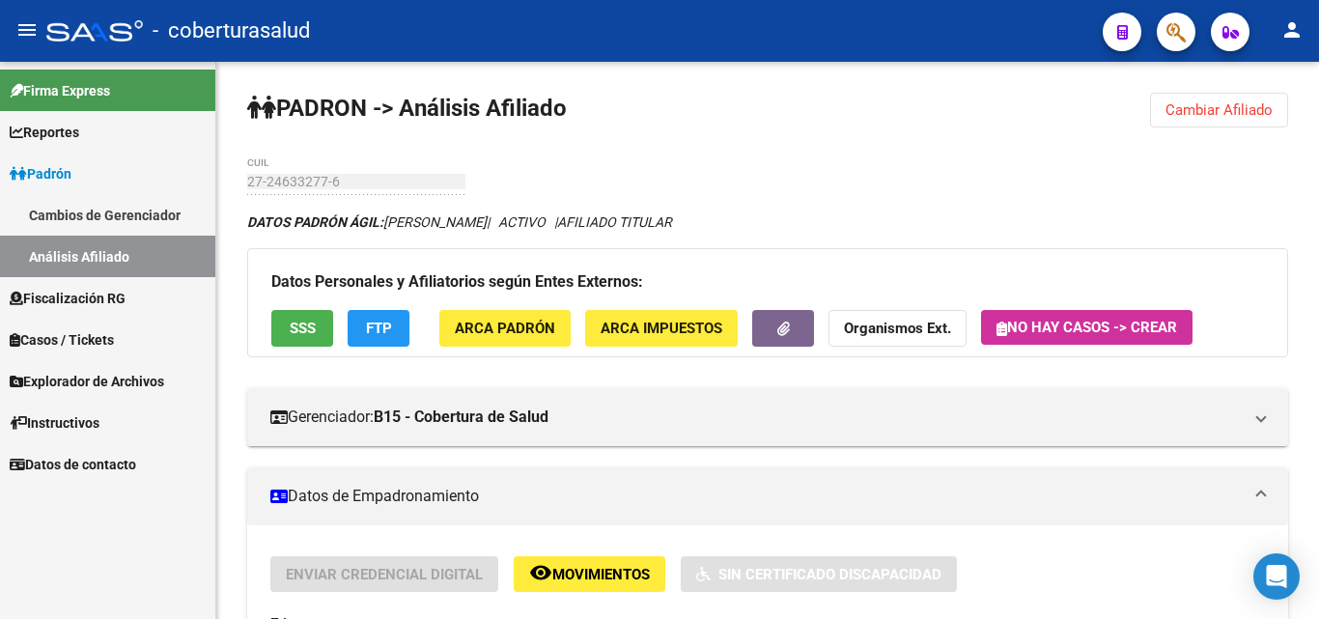
scroll to position [1657, 0]
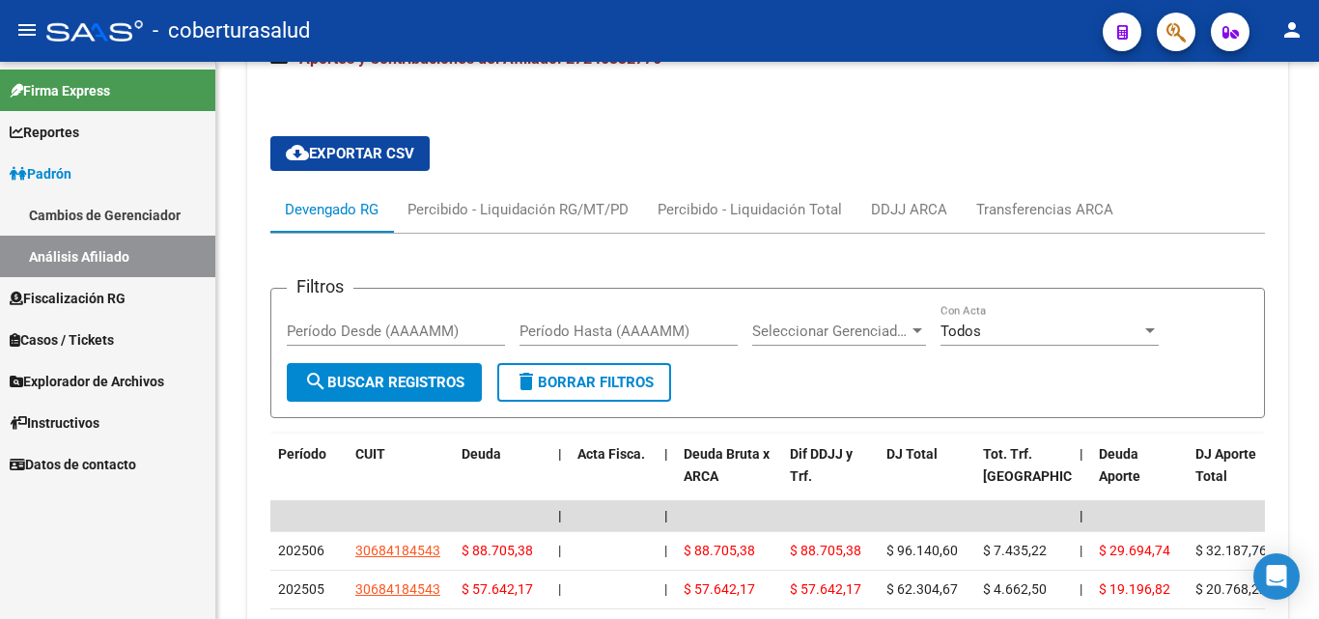
click at [94, 295] on span "Fiscalización RG" at bounding box center [68, 298] width 116 height 21
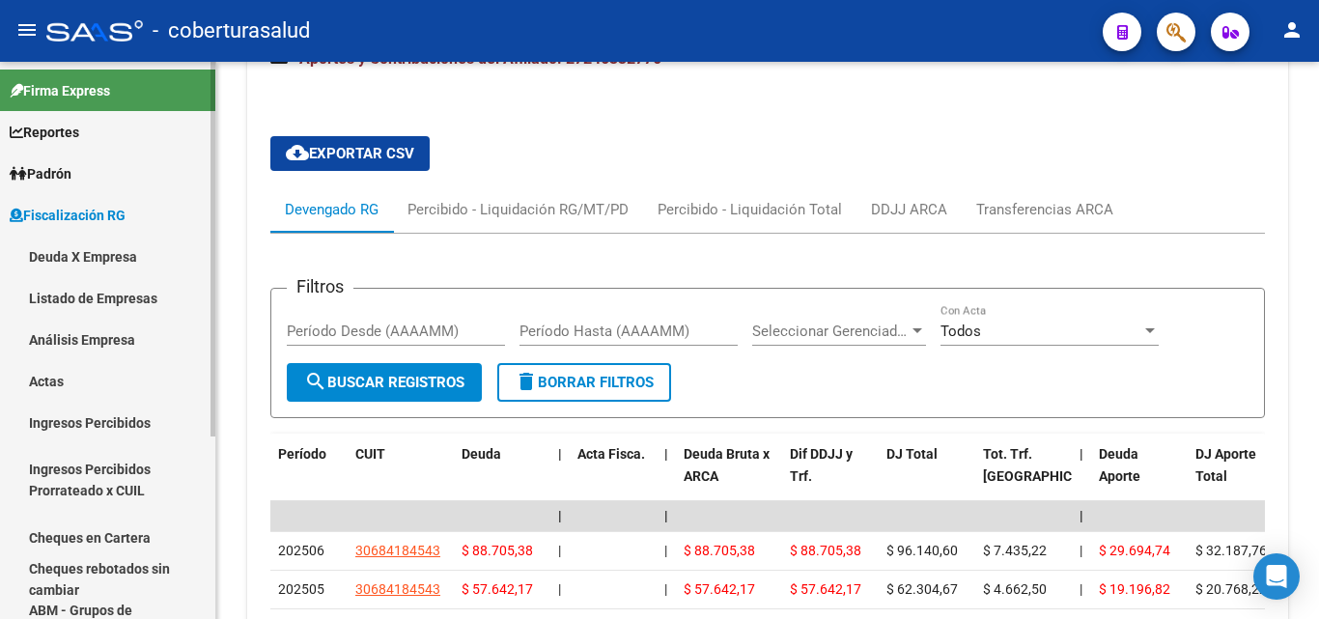
click at [97, 339] on link "Análisis Empresa" at bounding box center [107, 340] width 215 height 42
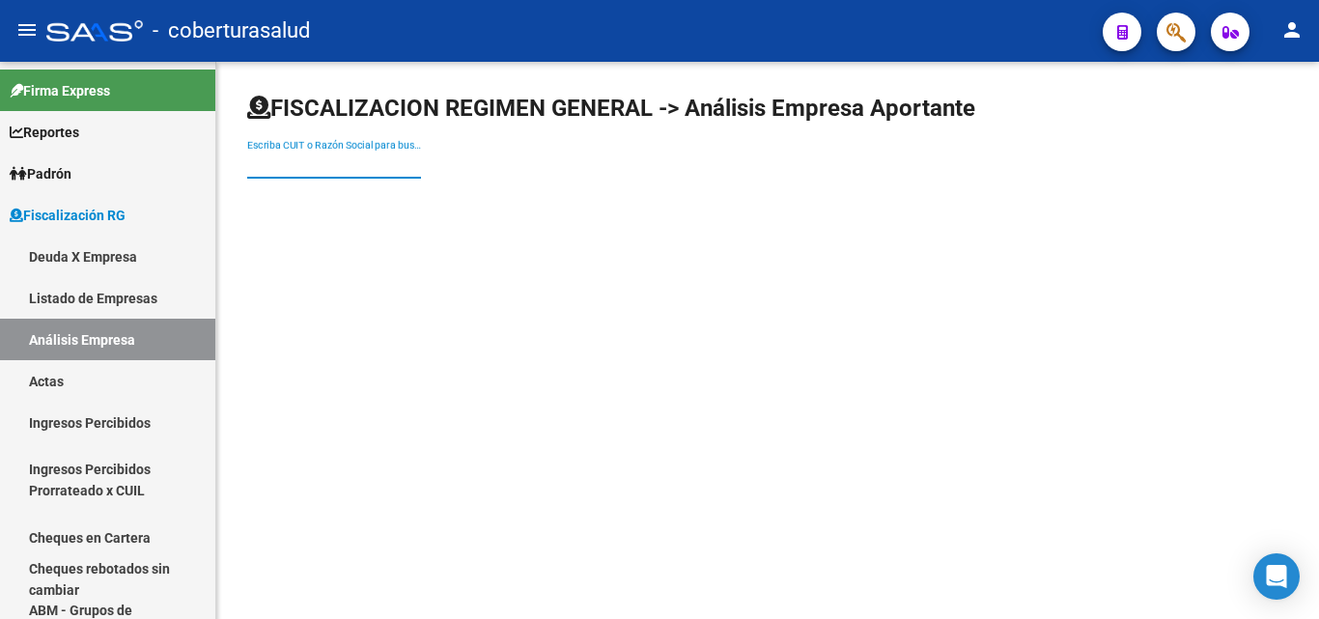
paste input "20160656795"
type input "20160656795"
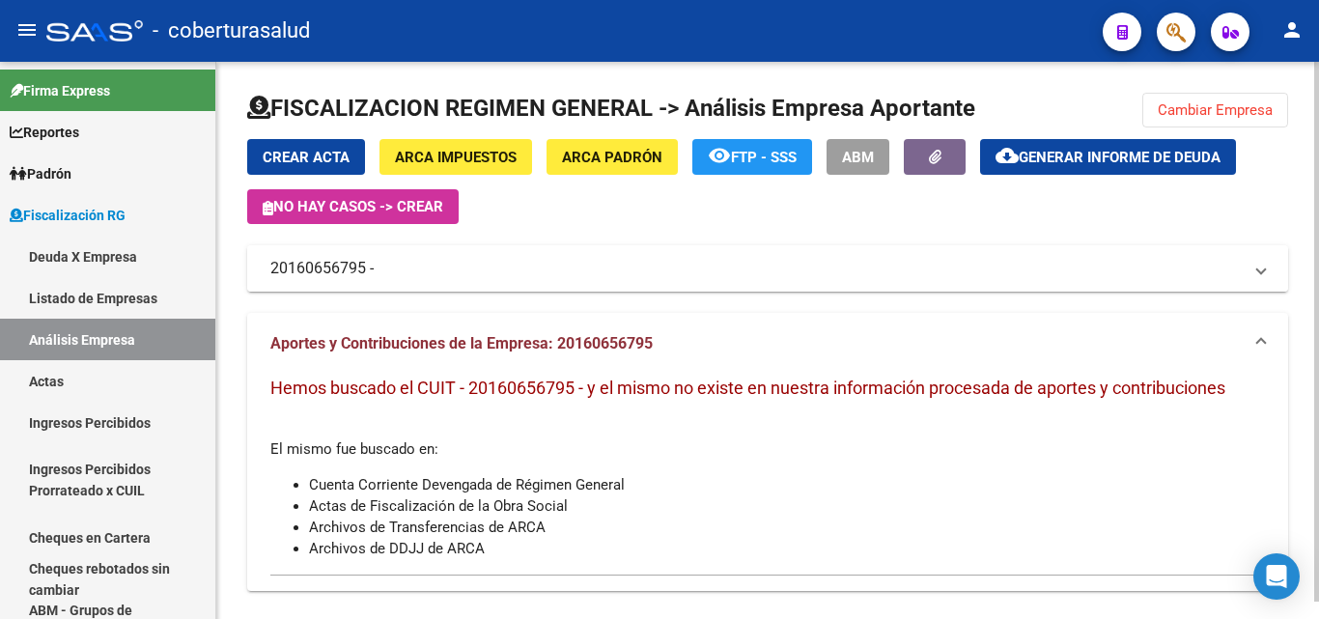
click at [326, 271] on mat-panel-title "20160656795 -" at bounding box center [755, 268] width 971 height 21
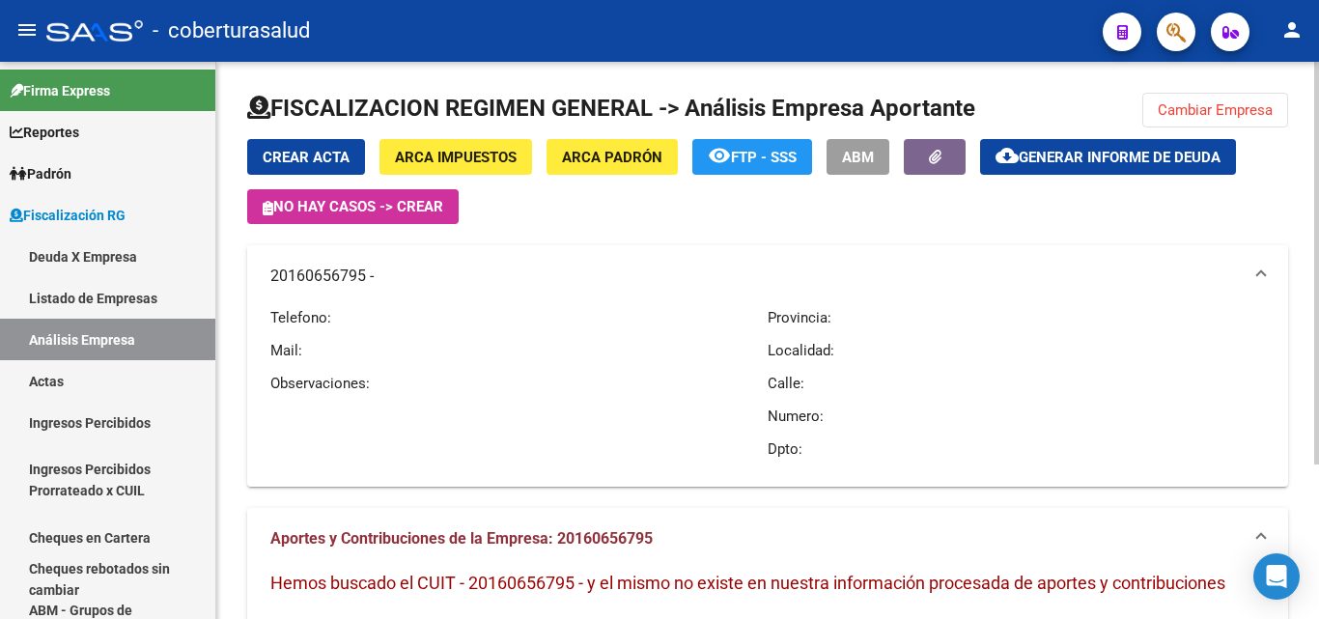
click at [377, 280] on mat-panel-title "20160656795 -" at bounding box center [755, 275] width 971 height 21
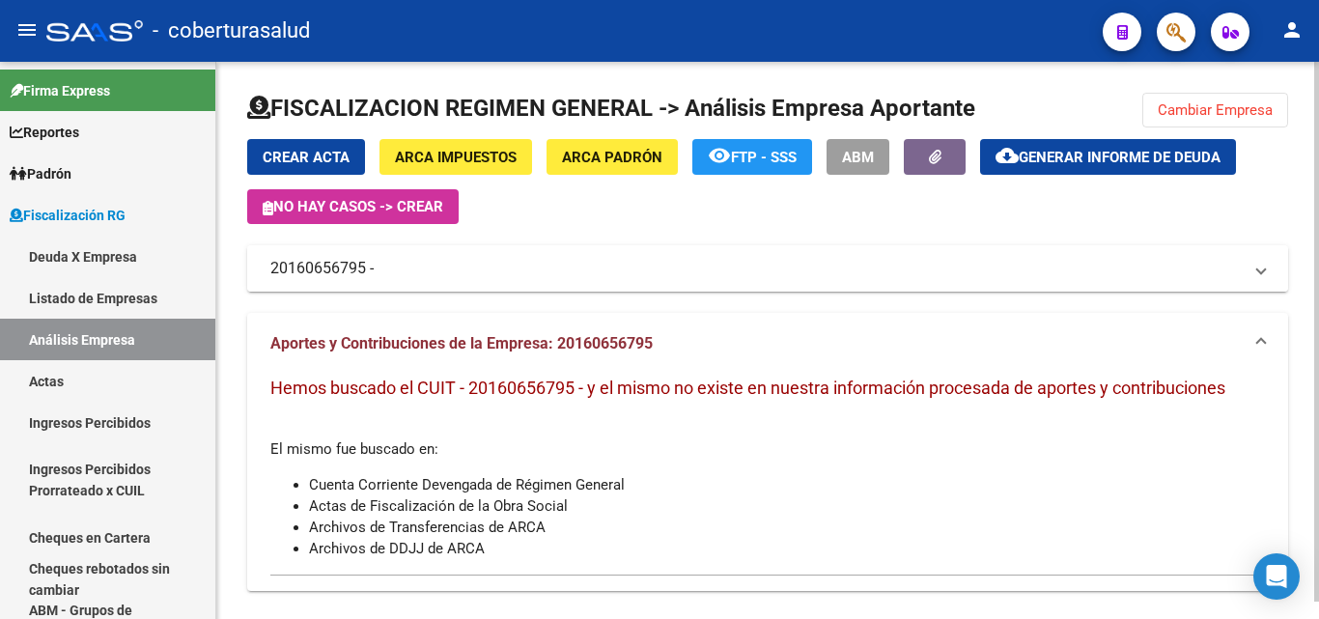
click at [377, 266] on mat-panel-title "20160656795 -" at bounding box center [755, 268] width 971 height 21
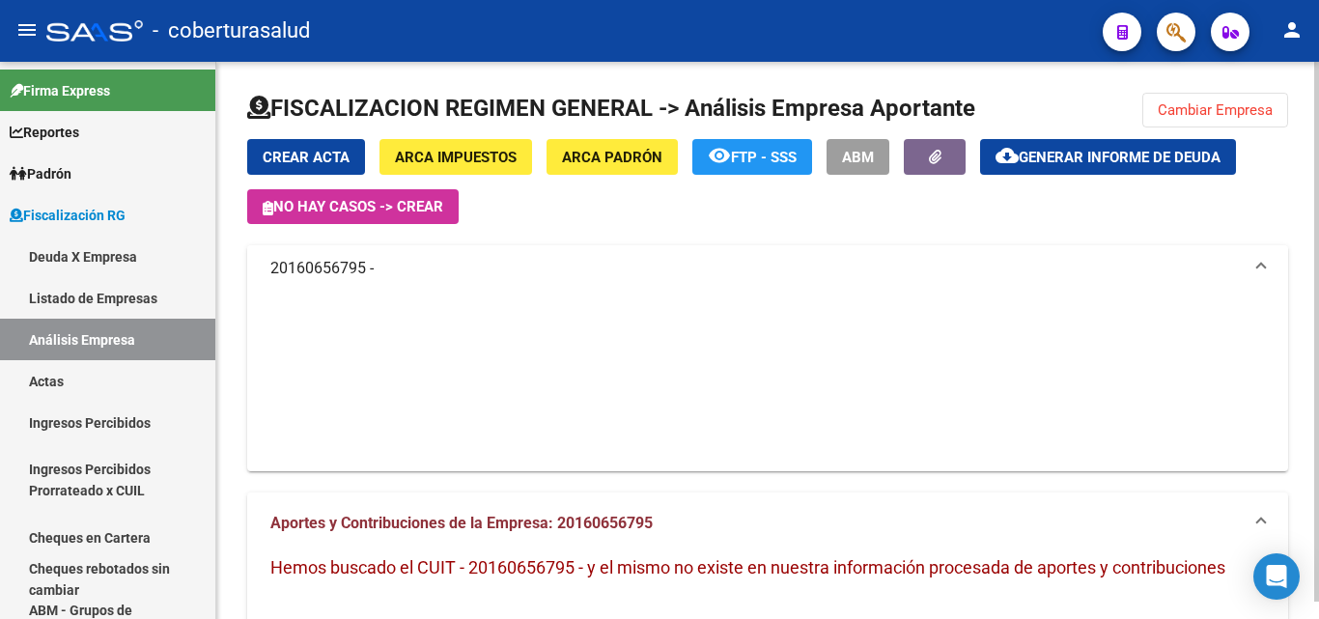
click at [377, 266] on mat-panel-title "20160656795 -" at bounding box center [755, 268] width 971 height 21
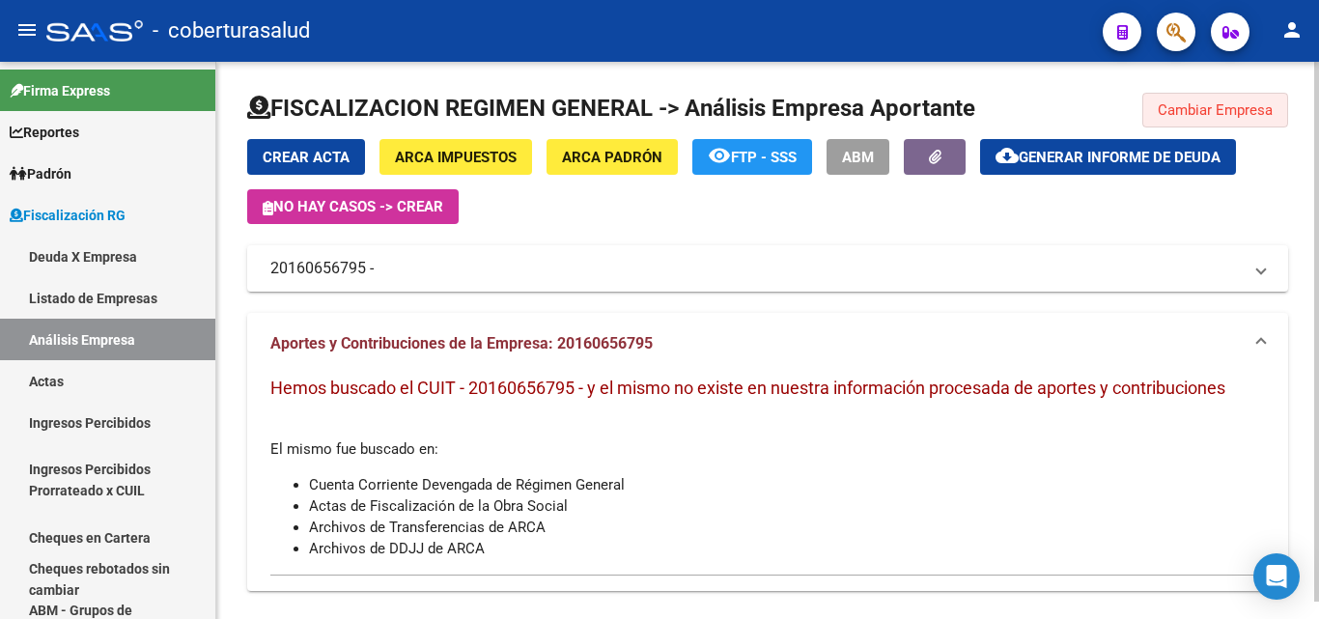
click at [1174, 100] on button "Cambiar Empresa" at bounding box center [1215, 110] width 146 height 35
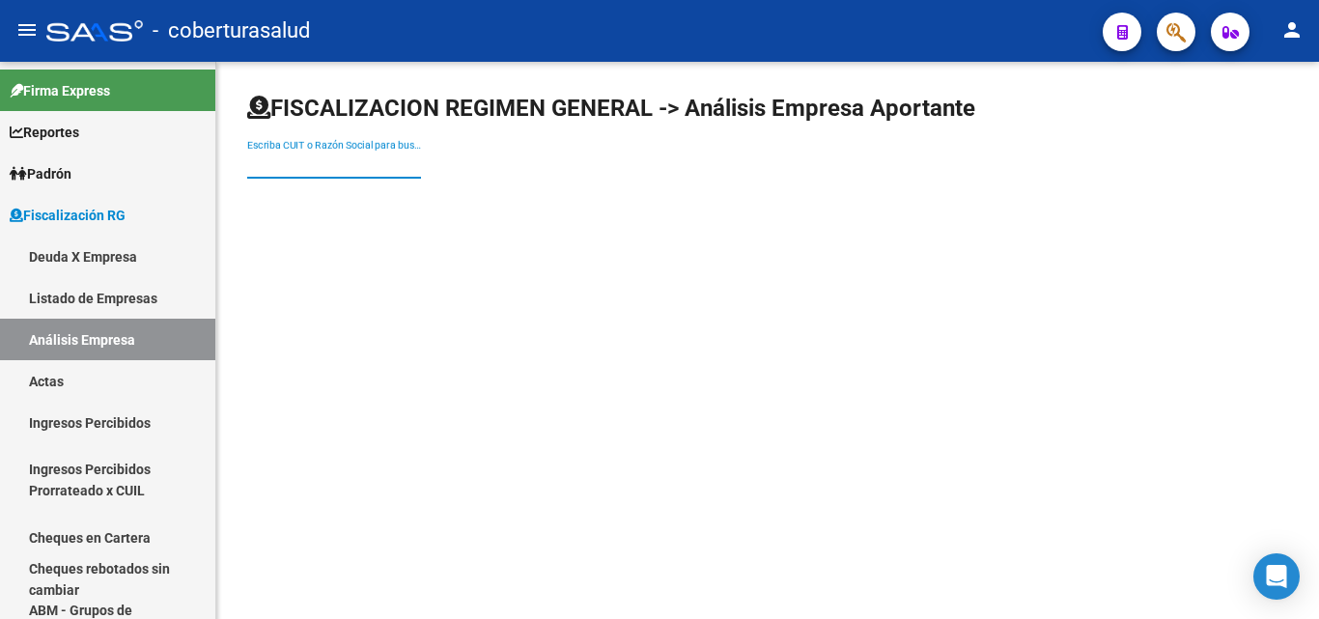
paste input "20160656795"
type input "20160656795"
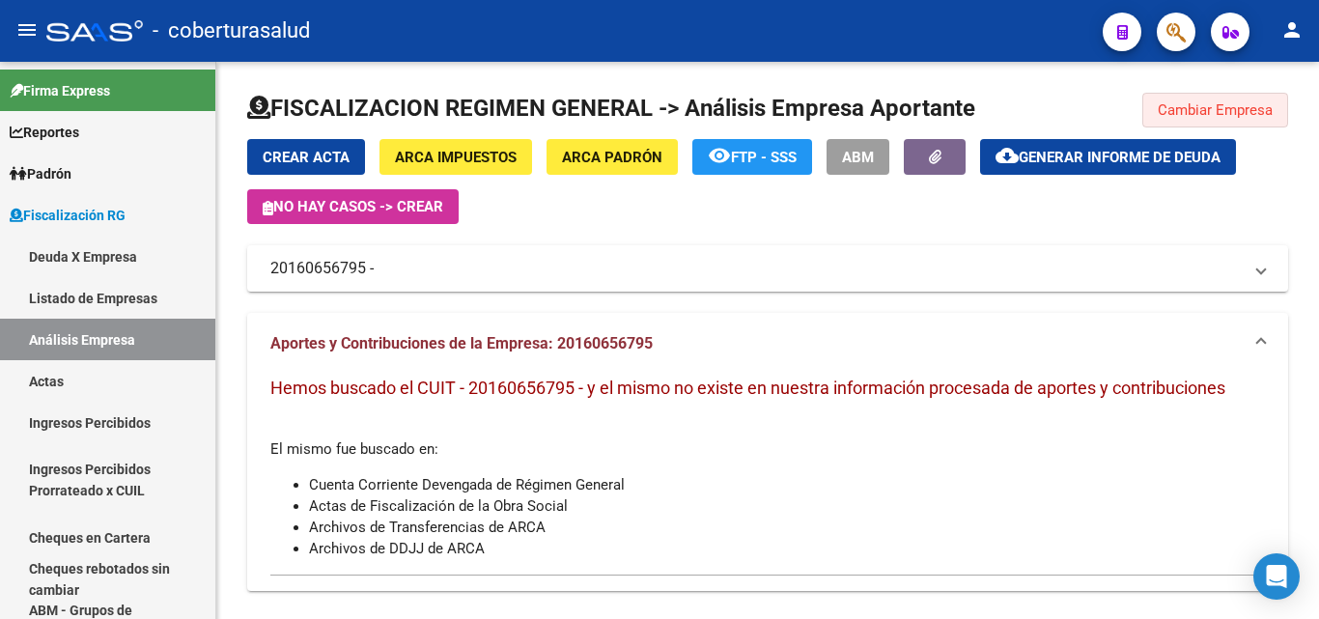
drag, startPoint x: 1197, startPoint y: 109, endPoint x: 1107, endPoint y: 135, distance: 93.5
click at [1196, 109] on span "Cambiar Empresa" at bounding box center [1214, 109] width 115 height 17
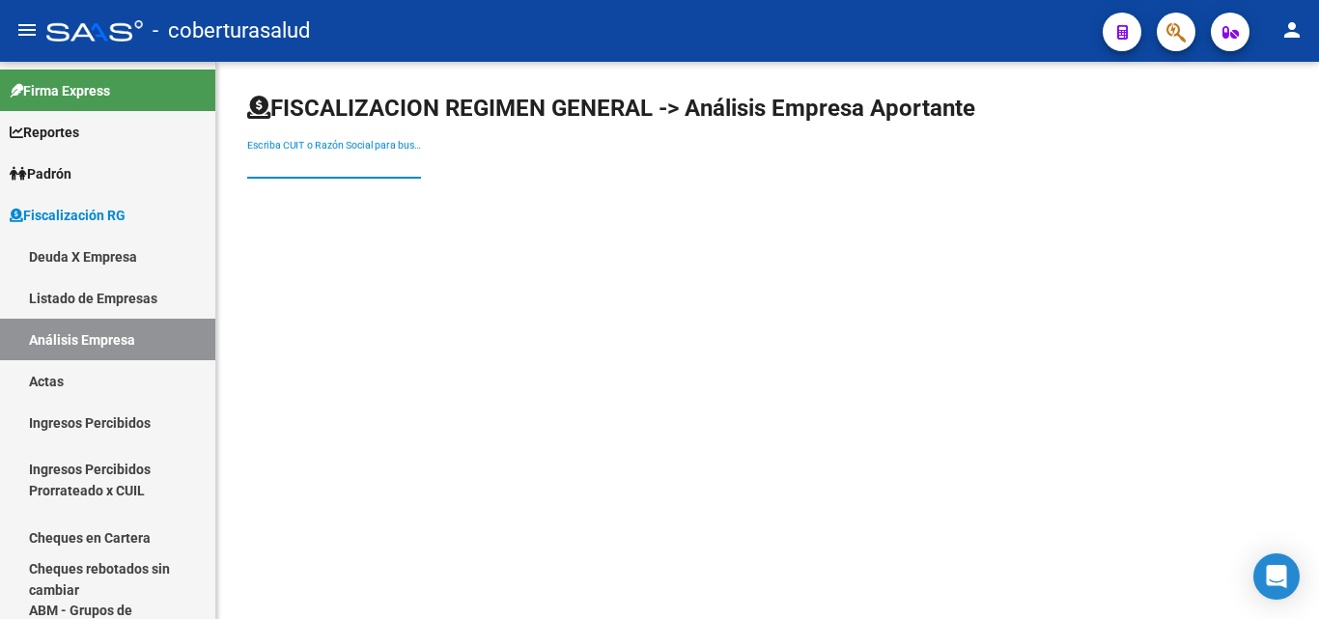
paste input "23081415579"
type input "23081415579"
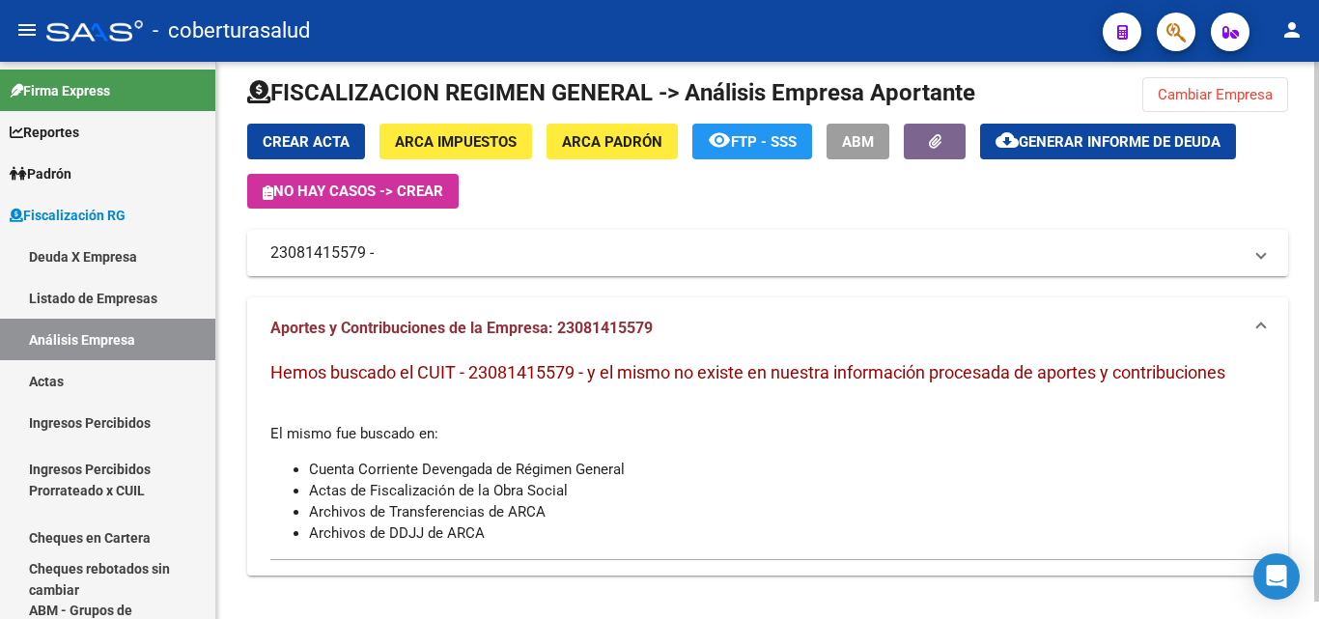
scroll to position [18, 0]
